Goal: Use online tool/utility: Utilize a website feature to perform a specific function

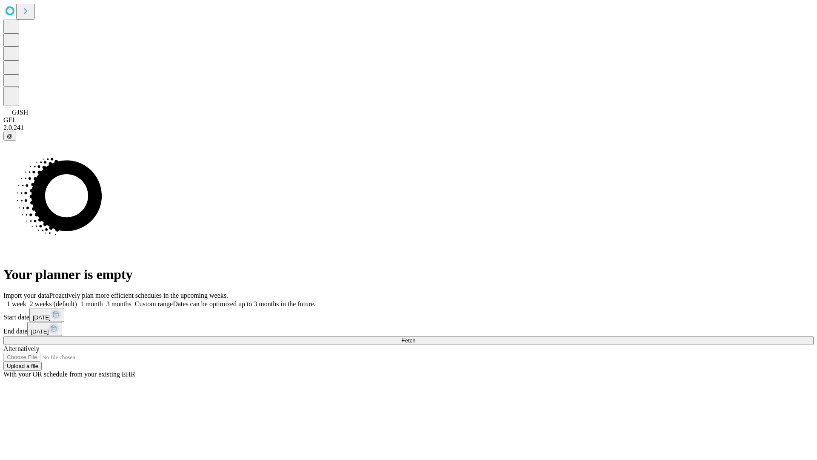
click at [415, 337] on span "Fetch" at bounding box center [408, 340] width 14 height 6
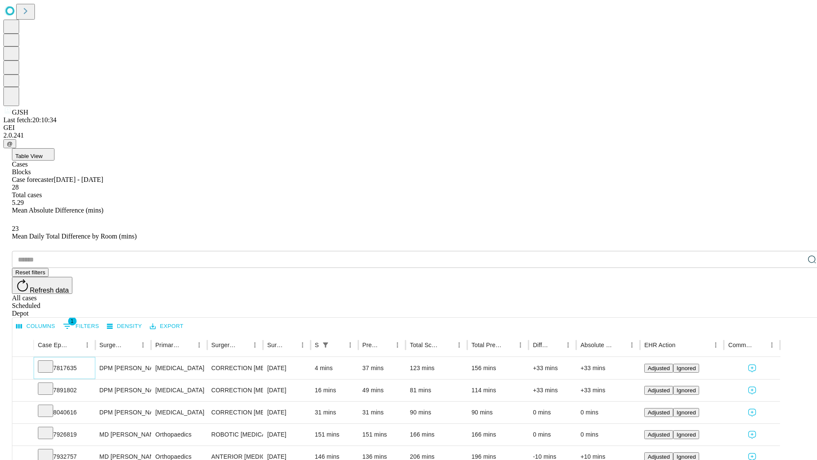
click at [50, 361] on icon at bounding box center [45, 365] width 9 height 9
